Goal: Entertainment & Leisure: Consume media (video, audio)

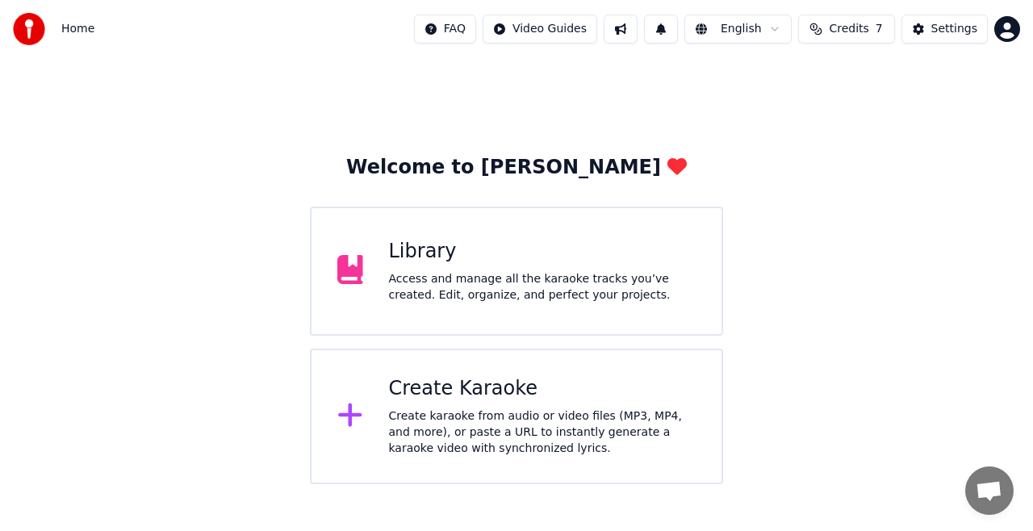
click at [465, 293] on div "Access and manage all the karaoke tracks you’ve created. Edit, organize, and pe…" at bounding box center [542, 287] width 307 height 32
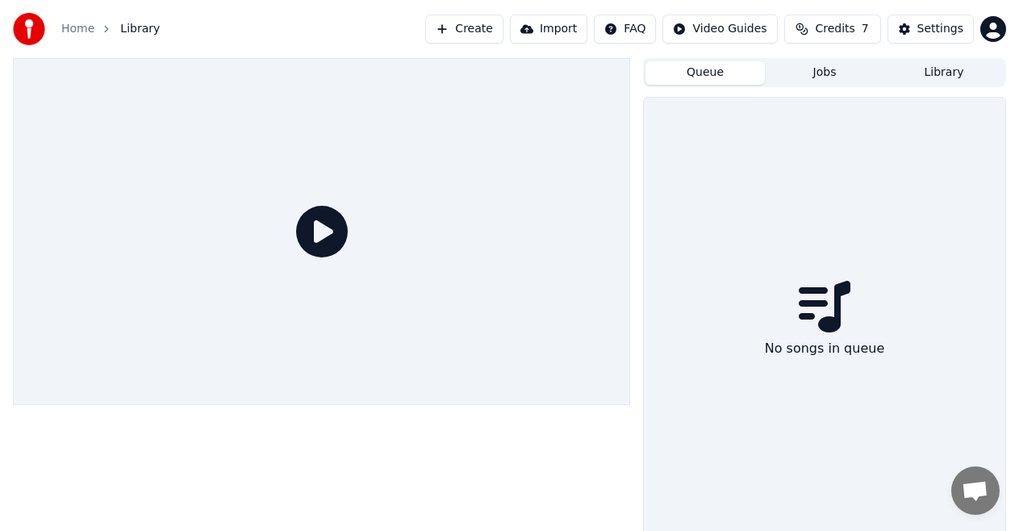
click at [740, 67] on button "Queue" at bounding box center [704, 72] width 119 height 23
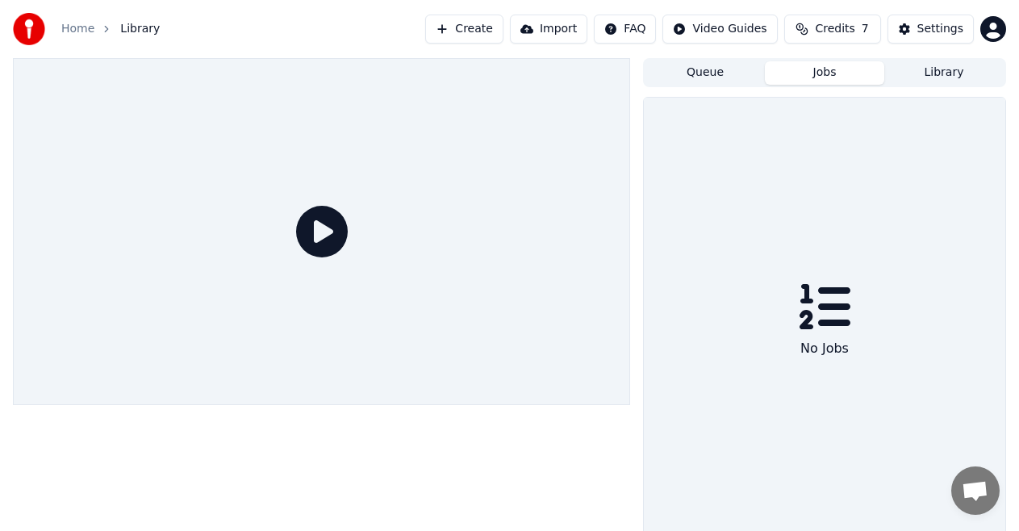
click at [805, 77] on button "Jobs" at bounding box center [824, 72] width 119 height 23
click at [921, 77] on button "Library" at bounding box center [943, 72] width 119 height 23
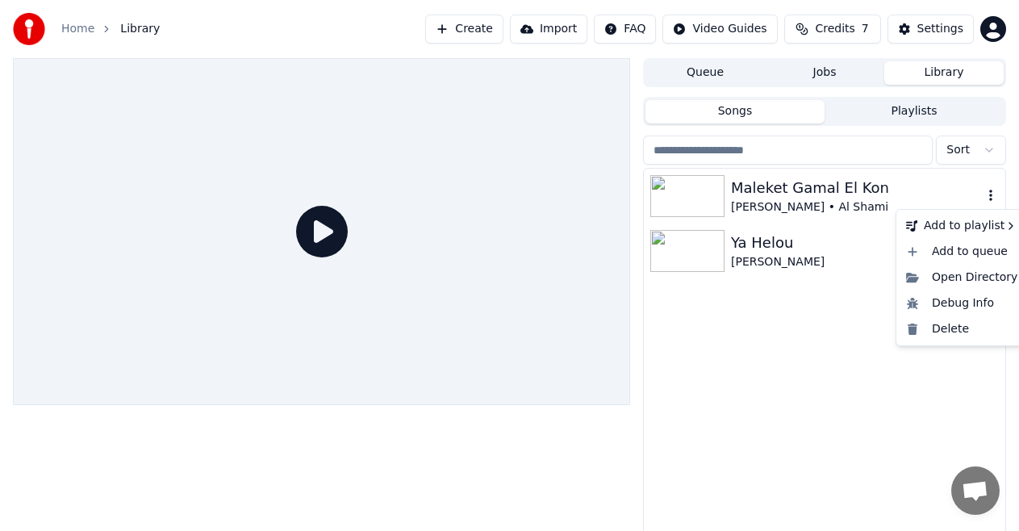
click at [991, 194] on icon "button" at bounding box center [991, 195] width 16 height 13
click at [979, 278] on div "Open Directory" at bounding box center [961, 278] width 124 height 26
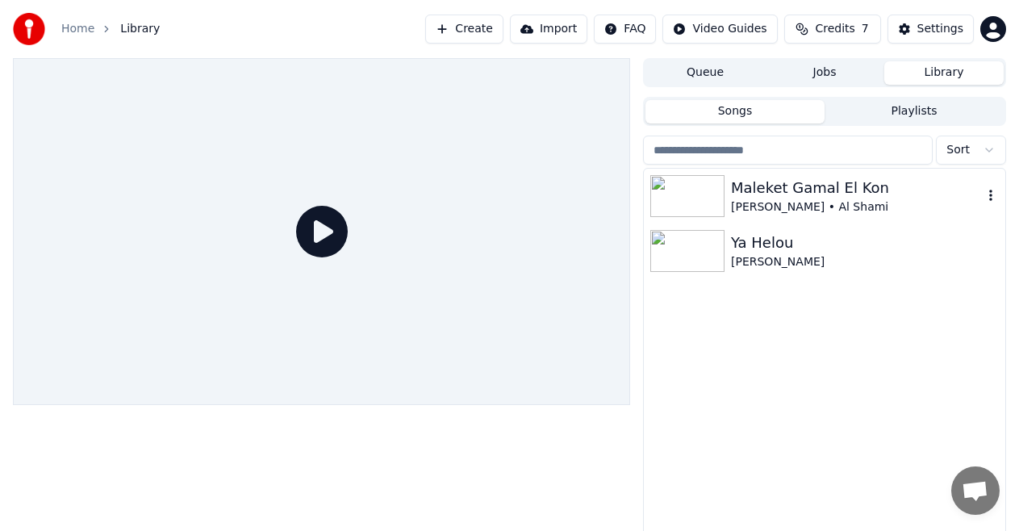
click at [780, 190] on div "Maleket Gamal El Kon" at bounding box center [857, 188] width 252 height 23
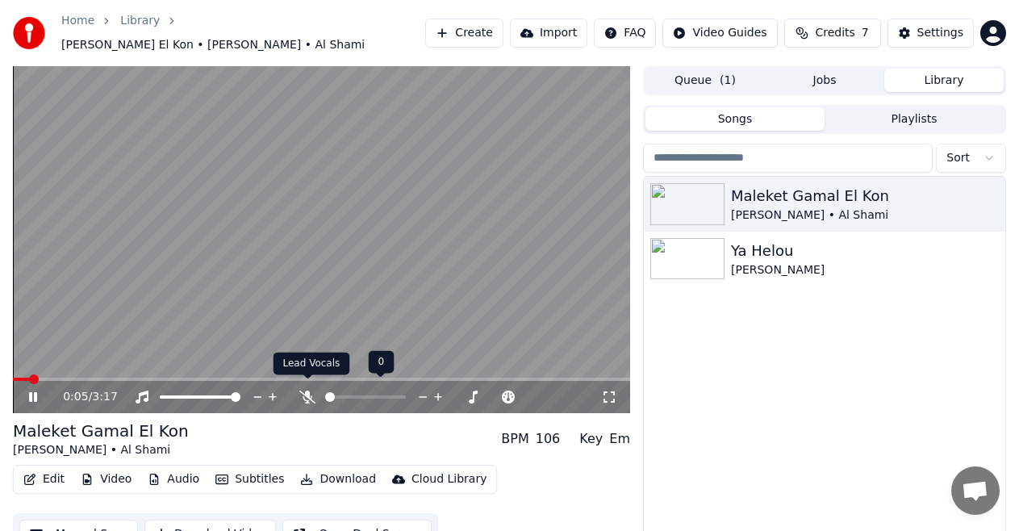
click at [307, 391] on icon at bounding box center [307, 396] width 16 height 13
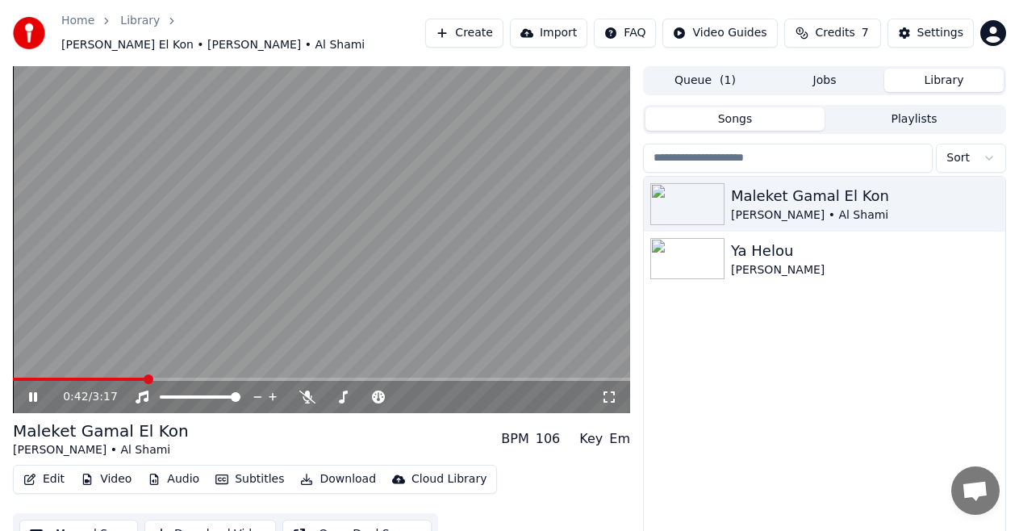
click at [613, 390] on icon at bounding box center [609, 396] width 16 height 13
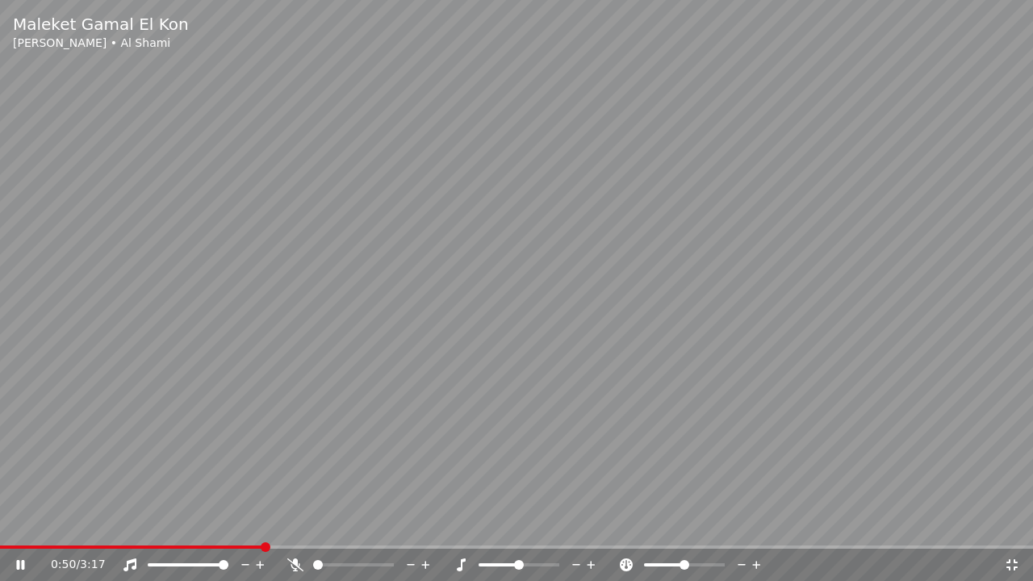
click at [296, 530] on icon at bounding box center [295, 564] width 16 height 13
click at [296, 530] on icon at bounding box center [294, 564] width 9 height 13
click at [127, 530] on icon at bounding box center [129, 564] width 13 height 13
click at [298, 530] on icon at bounding box center [295, 564] width 16 height 13
click at [134, 530] on icon at bounding box center [130, 564] width 16 height 13
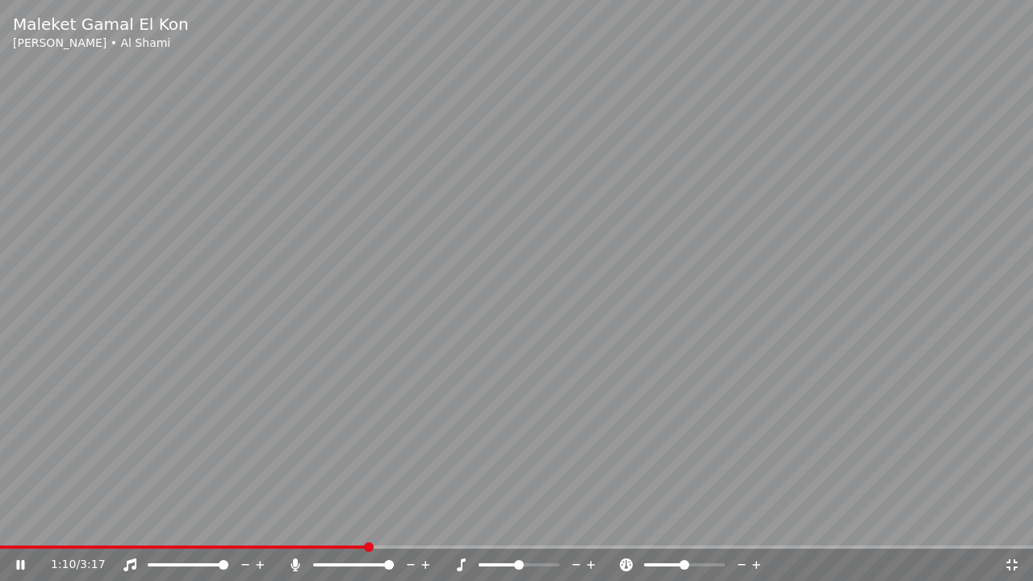
click at [295, 530] on icon at bounding box center [294, 564] width 9 height 13
click at [19, 448] on video at bounding box center [516, 290] width 1033 height 581
click at [296, 530] on icon at bounding box center [295, 564] width 16 height 13
click at [132, 530] on icon at bounding box center [129, 564] width 13 height 13
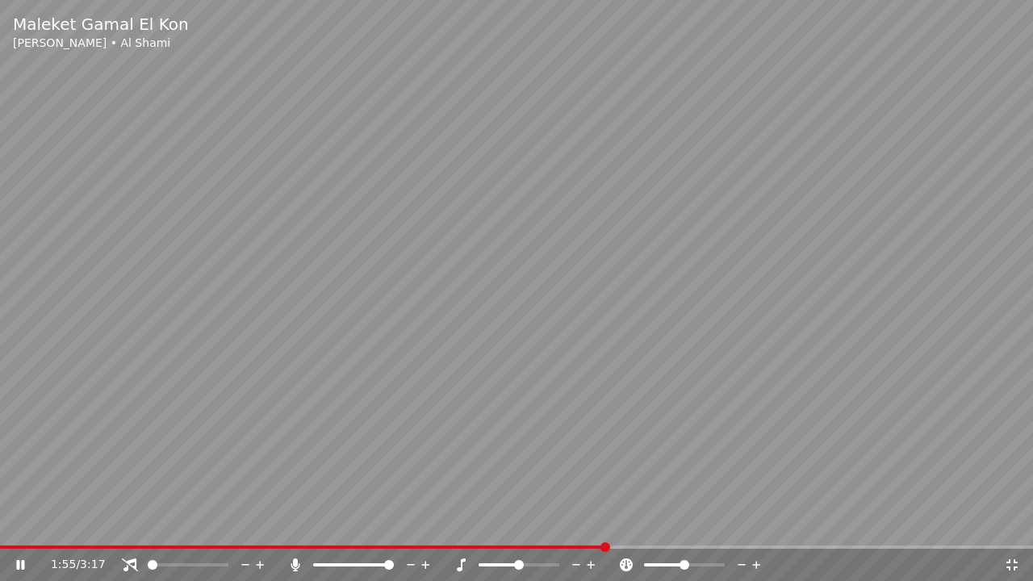
click at [132, 530] on icon at bounding box center [130, 564] width 16 height 13
click at [294, 530] on icon at bounding box center [294, 564] width 9 height 13
click at [295, 530] on icon at bounding box center [295, 564] width 16 height 13
